Goal: Task Accomplishment & Management: Manage account settings

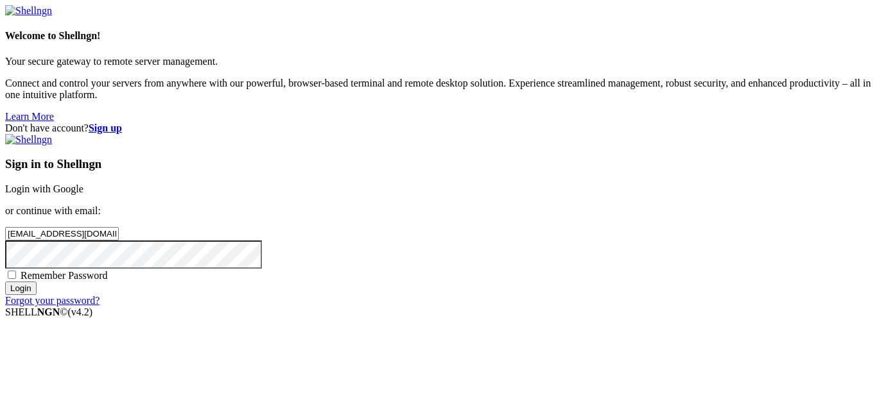
click at [37, 295] on input "Login" at bounding box center [20, 288] width 31 height 13
click at [37, 307] on input "Login" at bounding box center [20, 299] width 31 height 13
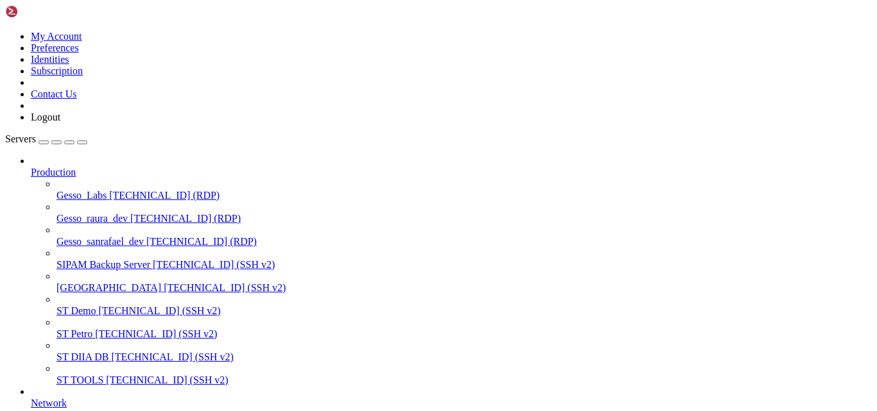
scroll to position [175, 0]
click at [56, 375] on icon at bounding box center [56, 375] width 0 height 0
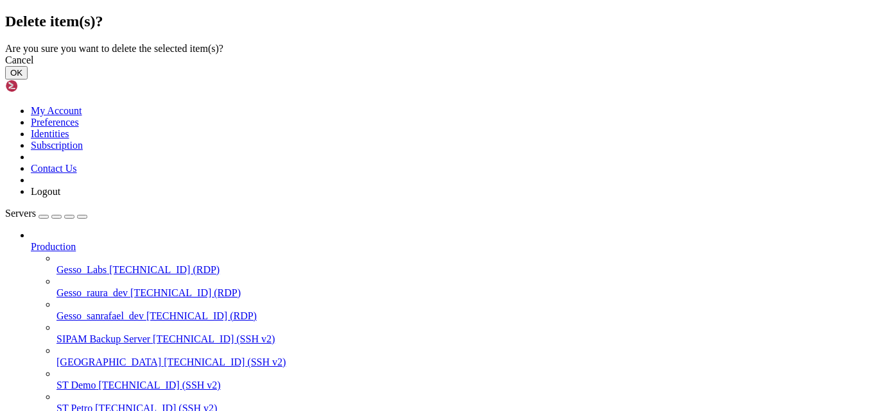
click at [28, 80] on button "OK" at bounding box center [16, 72] width 22 height 13
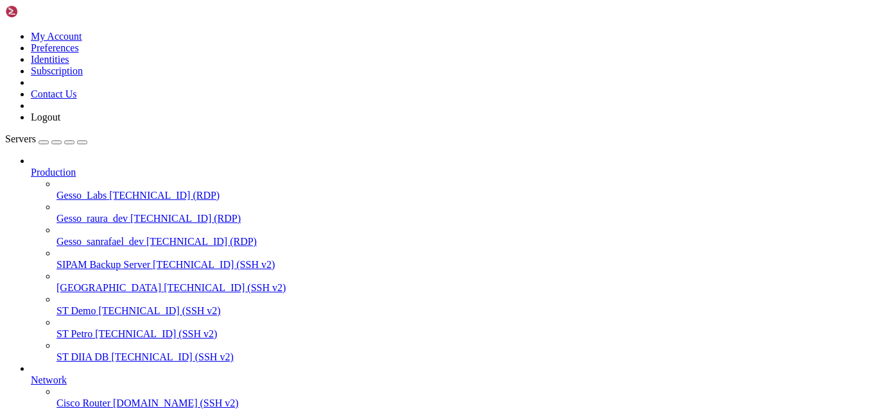
scroll to position [141, 0]
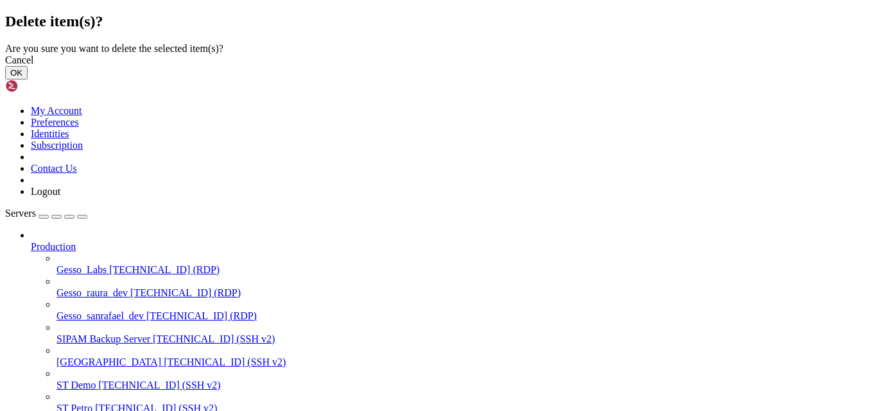
click at [28, 80] on button "OK" at bounding box center [16, 72] width 22 height 13
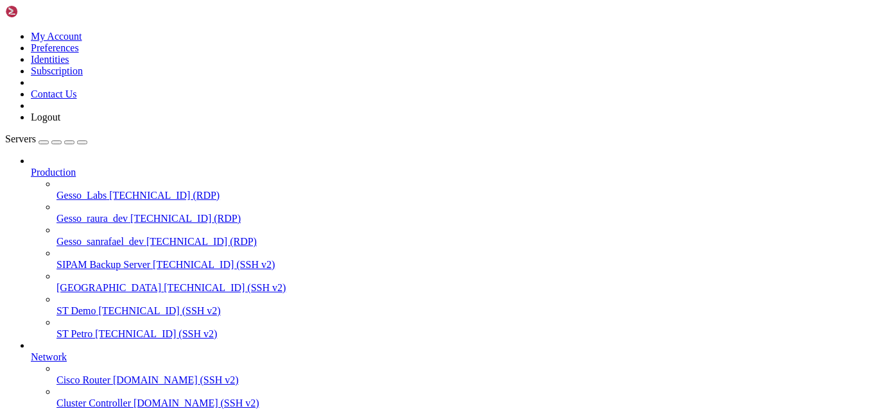
scroll to position [107, 0]
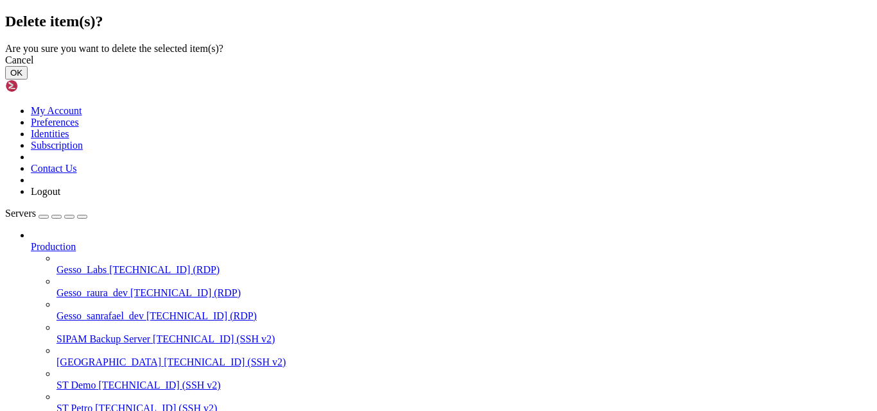
click at [28, 80] on button "OK" at bounding box center [16, 72] width 22 height 13
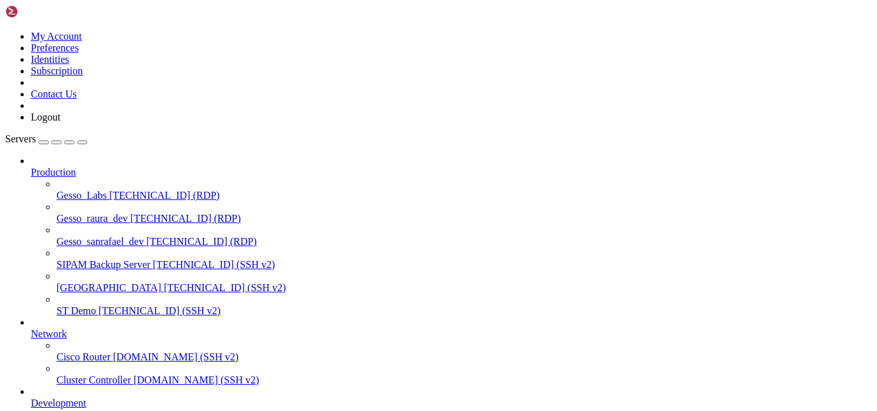
scroll to position [73, 0]
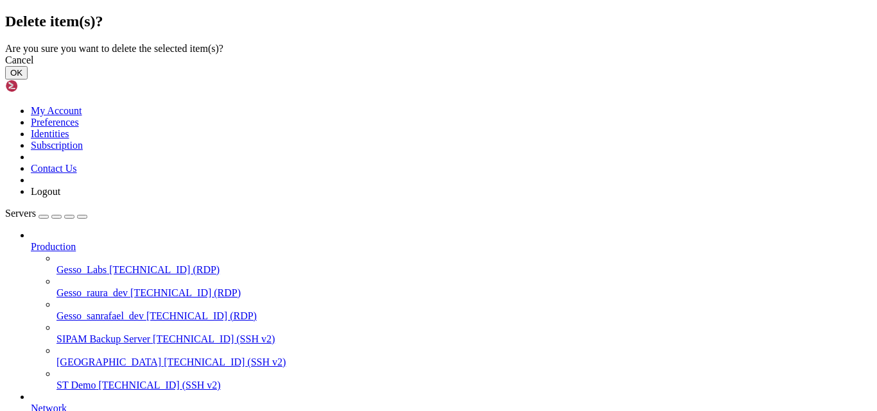
click at [28, 80] on button "OK" at bounding box center [16, 72] width 22 height 13
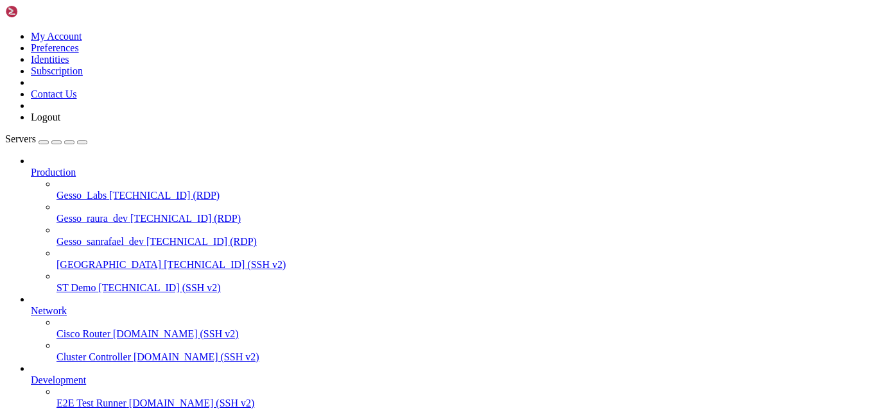
scroll to position [0, 0]
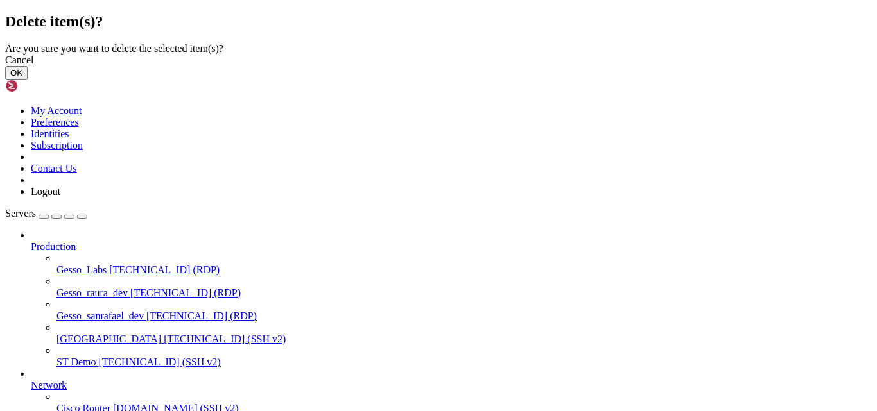
click at [28, 80] on button "OK" at bounding box center [16, 72] width 22 height 13
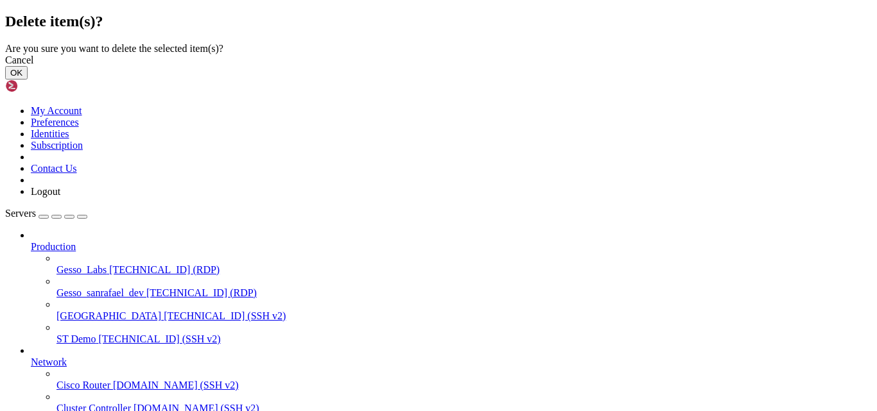
click at [28, 80] on button "OK" at bounding box center [16, 72] width 22 height 13
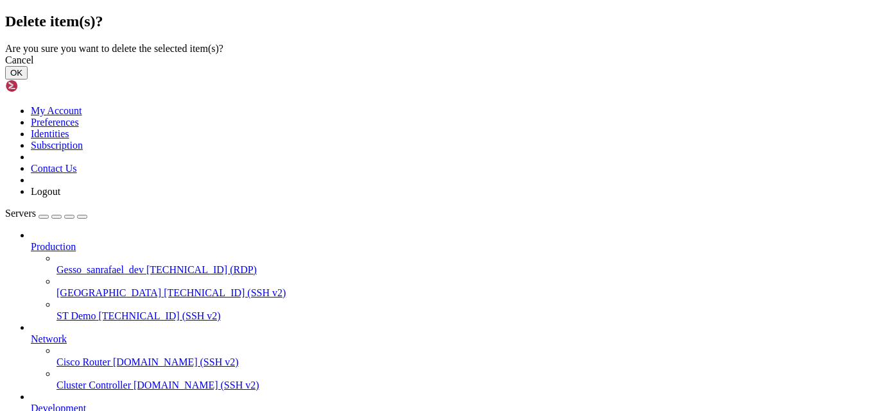
click at [28, 80] on button "OK" at bounding box center [16, 72] width 22 height 13
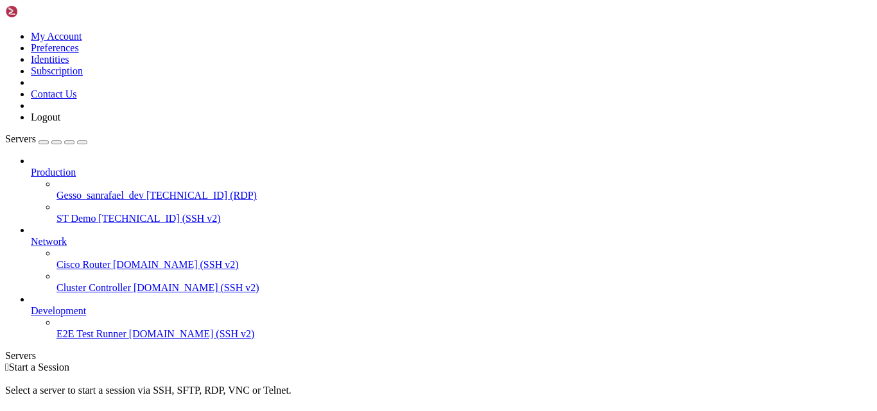
click at [31, 236] on icon at bounding box center [31, 236] width 0 height 0
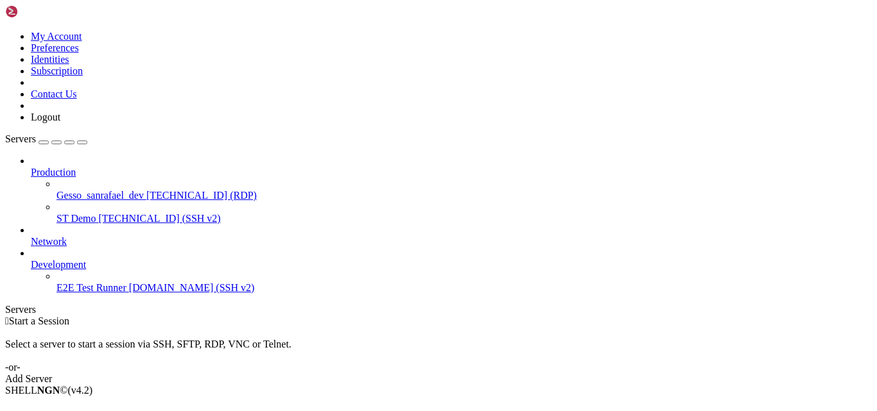
click at [5, 31] on icon at bounding box center [5, 31] width 0 height 0
click at [83, 76] on link "Subscription" at bounding box center [57, 70] width 52 height 11
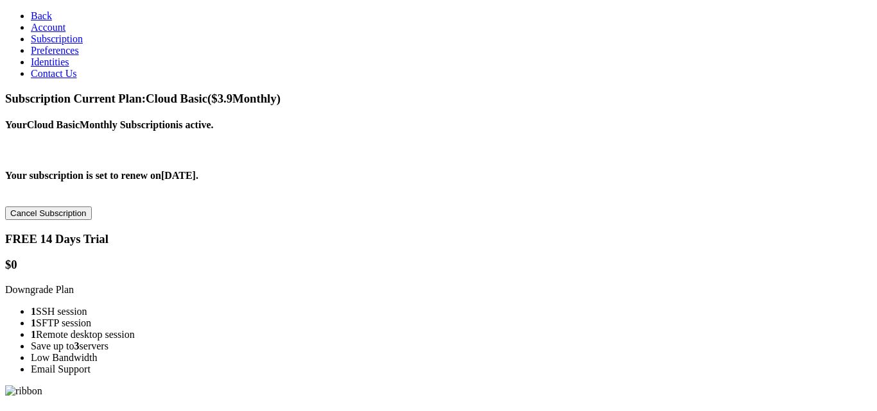
scroll to position [128, 0]
click at [222, 306] on li "1 SSH session" at bounding box center [451, 312] width 841 height 12
click at [217, 306] on li "1 SSH session" at bounding box center [451, 312] width 841 height 12
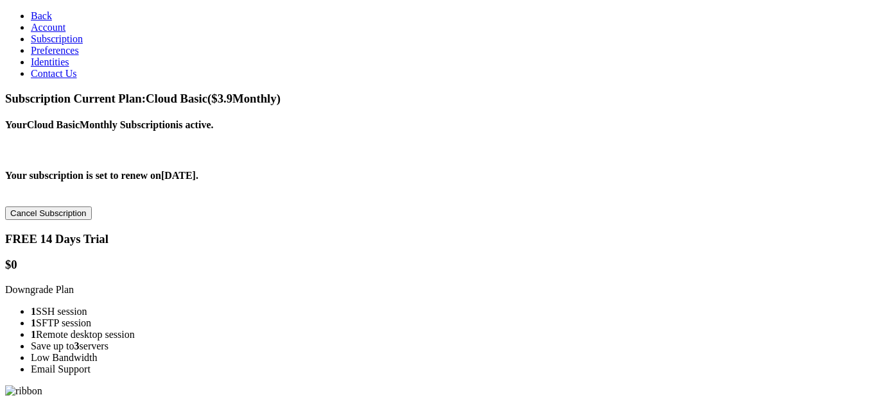
click at [217, 306] on li "1 SSH session" at bounding box center [451, 312] width 841 height 12
click at [215, 318] on li "1 SFTP session" at bounding box center [451, 324] width 841 height 12
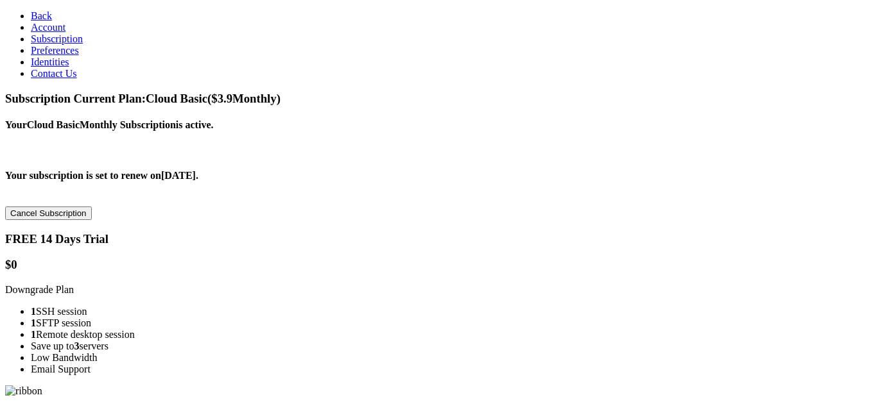
click at [215, 329] on li "1 Remote desktop session" at bounding box center [451, 335] width 841 height 12
click at [222, 329] on li "1 Remote desktop session" at bounding box center [451, 335] width 841 height 12
click at [74, 284] on link "Downgrade Plan" at bounding box center [39, 289] width 69 height 11
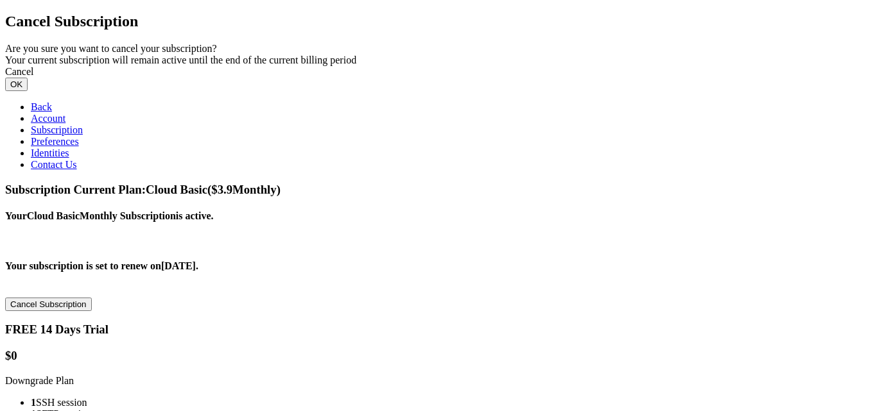
click at [528, 78] on div "Cancel" at bounding box center [438, 72] width 867 height 12
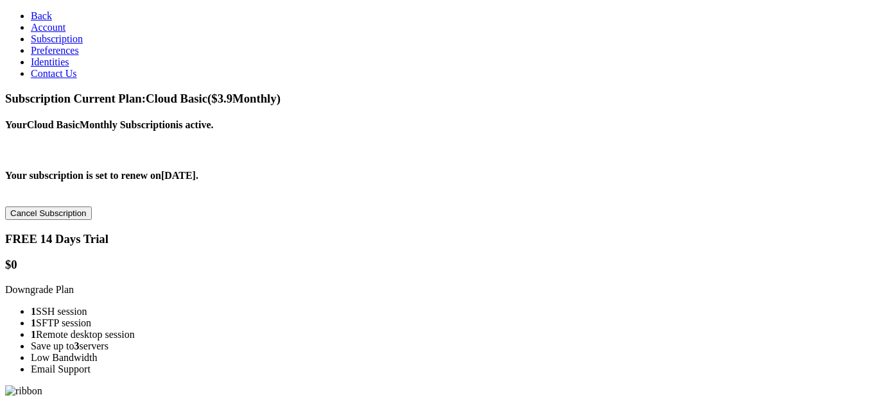
click at [218, 318] on li "1 SFTP session" at bounding box center [451, 324] width 841 height 12
click at [219, 329] on li "1 Remote desktop session" at bounding box center [451, 335] width 841 height 12
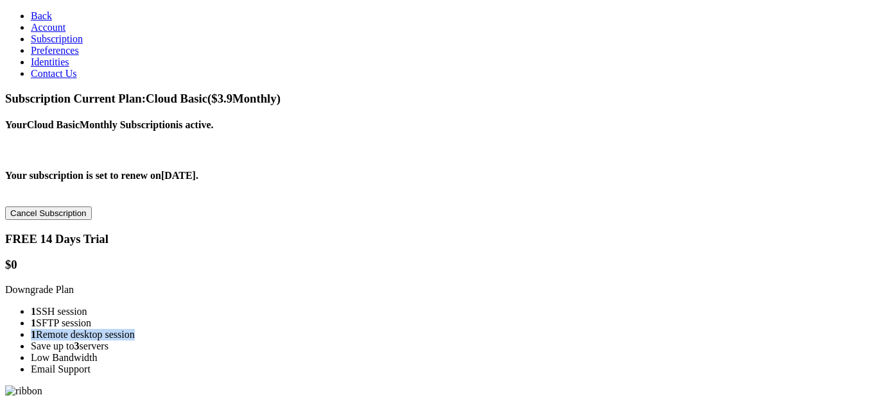
click at [219, 329] on li "1 Remote desktop session" at bounding box center [451, 335] width 841 height 12
click at [231, 329] on li "1 Remote desktop session" at bounding box center [451, 335] width 841 height 12
click at [74, 284] on link "Downgrade Plan" at bounding box center [39, 289] width 69 height 11
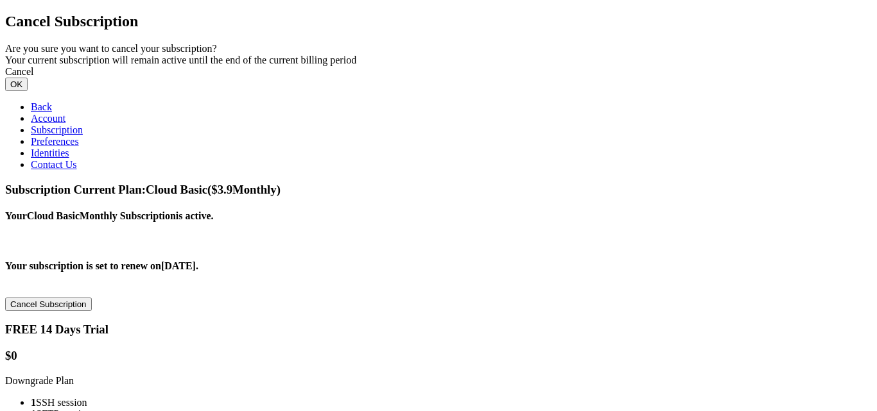
click at [28, 91] on button "OK" at bounding box center [16, 84] width 22 height 13
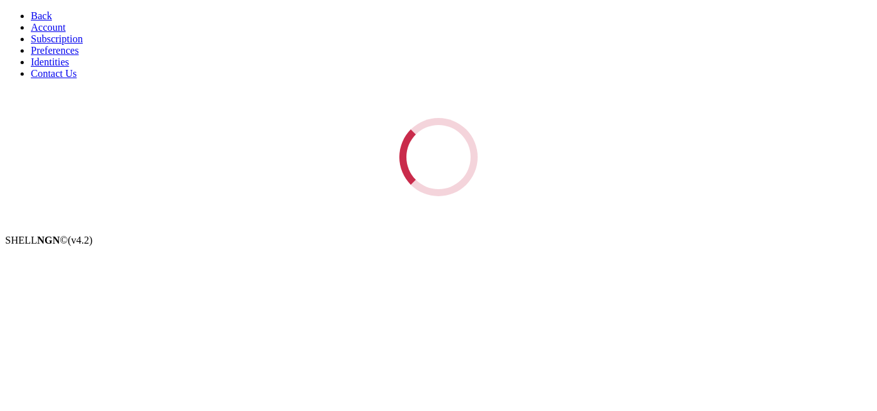
scroll to position [0, 0]
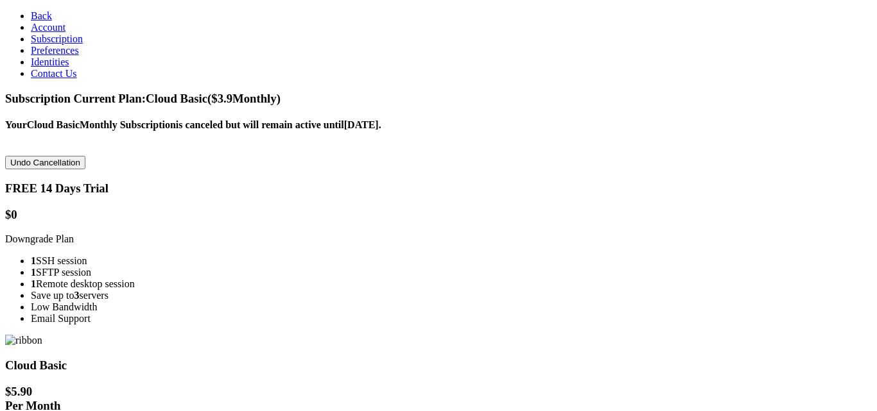
click at [502, 119] on h4 "Your Cloud Basic Monthly Subscription is canceled but will remain active until …" at bounding box center [438, 125] width 867 height 12
click at [460, 119] on div "Your Cloud Basic Monthly Subscription is canceled but will remain active until …" at bounding box center [438, 144] width 867 height 50
drag, startPoint x: 158, startPoint y: 53, endPoint x: 302, endPoint y: 53, distance: 144.4
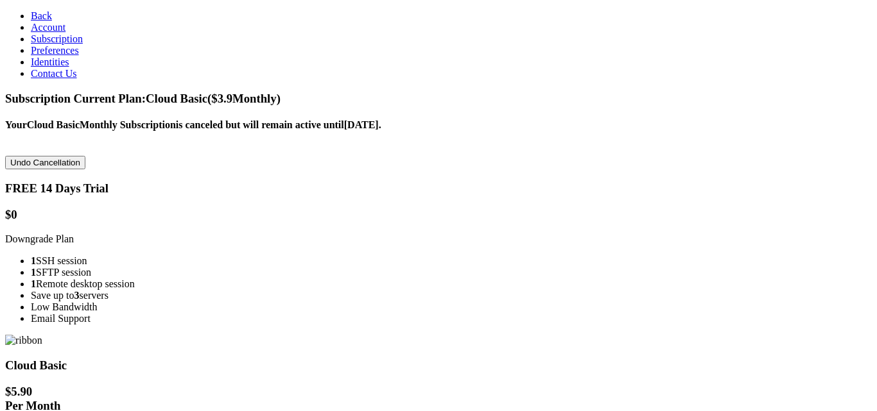
click at [295, 119] on h4 "Your Cloud Basic Monthly Subscription is canceled but will remain active until …" at bounding box center [438, 125] width 867 height 12
click at [352, 119] on h4 "Your Cloud Basic Monthly Subscription is canceled but will remain active until …" at bounding box center [438, 125] width 867 height 12
click at [420, 119] on h4 "Your Cloud Basic Monthly Subscription is canceled but will remain active until …" at bounding box center [438, 125] width 867 height 12
click at [471, 119] on h4 "Your Cloud Basic Monthly Subscription is canceled but will remain active until …" at bounding box center [438, 125] width 867 height 12
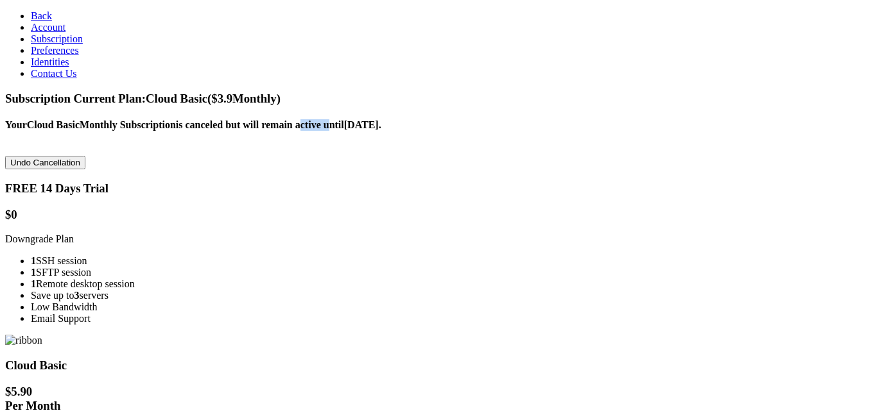
click at [471, 119] on h4 "Your Cloud Basic Monthly Subscription is canceled but will remain active until …" at bounding box center [438, 125] width 867 height 12
click at [508, 119] on h4 "Your Cloud Basic Monthly Subscription is canceled but will remain active until …" at bounding box center [438, 125] width 867 height 12
click at [566, 119] on h4 "Your Cloud Basic Monthly Subscription is canceled but will remain active until …" at bounding box center [438, 125] width 867 height 12
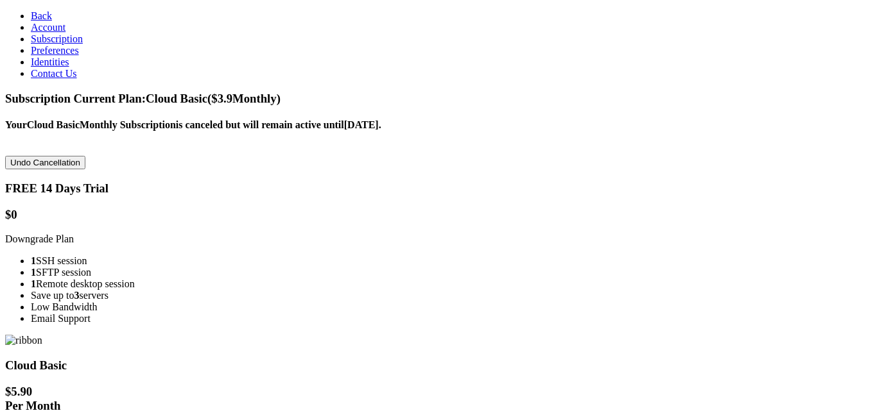
click at [31, 15] on span "Back" at bounding box center [41, 15] width 21 height 11
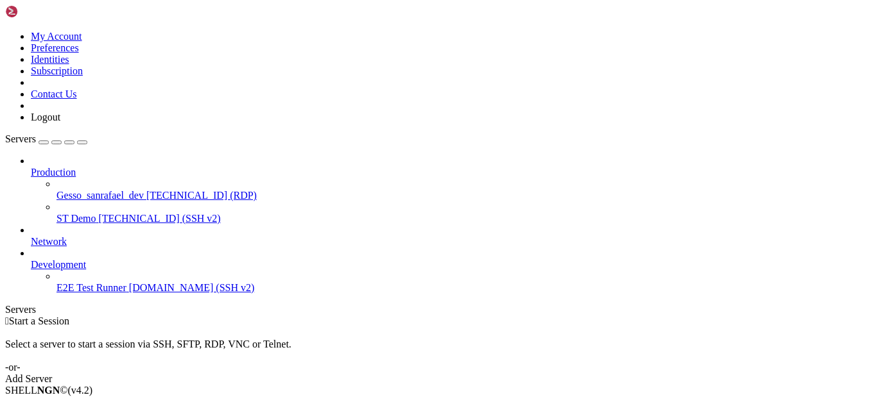
click at [5, 31] on icon at bounding box center [5, 31] width 0 height 0
click at [83, 76] on link "Subscription" at bounding box center [57, 70] width 52 height 11
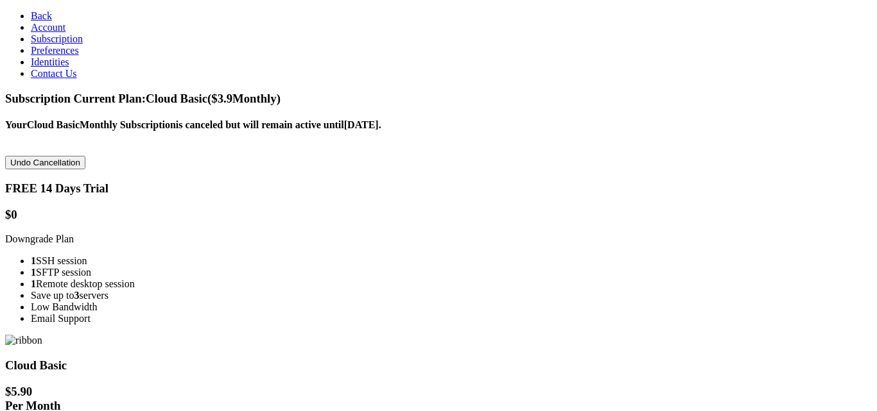
click at [178, 119] on section "Your Cloud Basic Monthly Subscription is canceled but will remain active until …" at bounding box center [438, 144] width 867 height 50
click at [544, 156] on div "Undo Cancellation" at bounding box center [438, 162] width 867 height 13
click at [281, 92] on span "Current Plan: Cloud Basic ($ 3.9 Monthly)" at bounding box center [177, 98] width 207 height 13
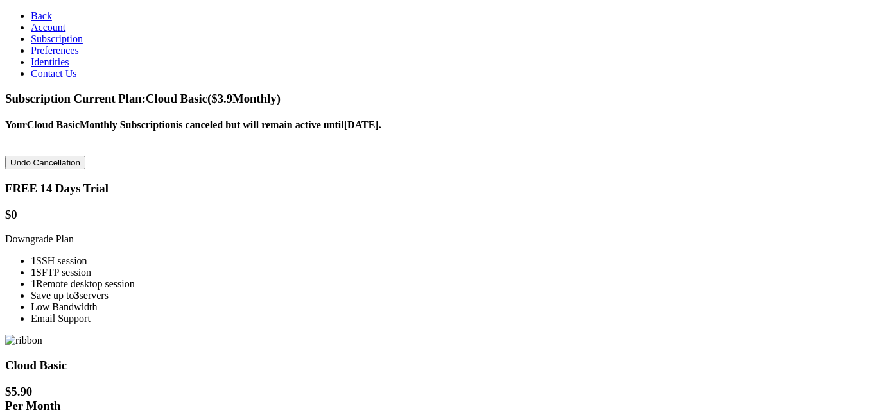
click at [421, 385] on h1 "$ 5.90 Per Month" at bounding box center [438, 399] width 867 height 28
click at [417, 385] on h1 "$ 5.90 Per Month" at bounding box center [438, 399] width 867 height 28
click at [31, 15] on span "Back" at bounding box center [41, 15] width 21 height 11
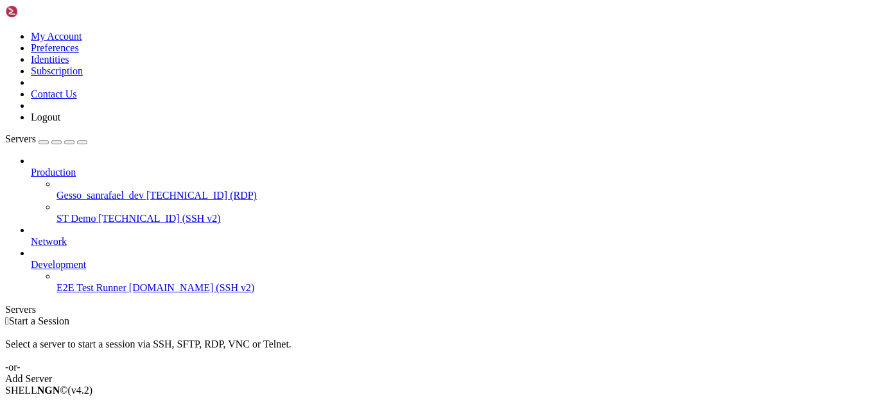
click at [5, 31] on icon at bounding box center [5, 31] width 0 height 0
click at [60, 123] on link "Logout" at bounding box center [46, 117] width 30 height 11
